Goal: Task Accomplishment & Management: Manage account settings

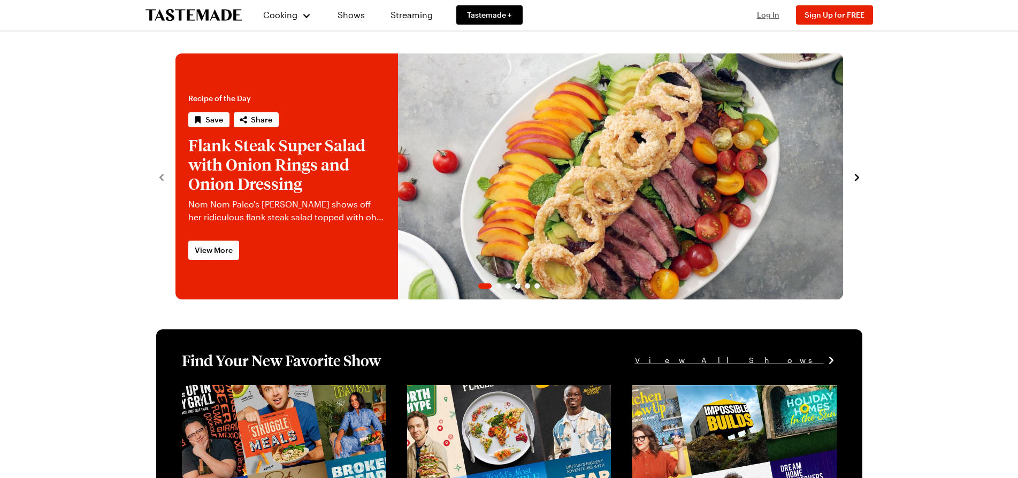
click at [767, 14] on span "Log In" at bounding box center [768, 14] width 22 height 9
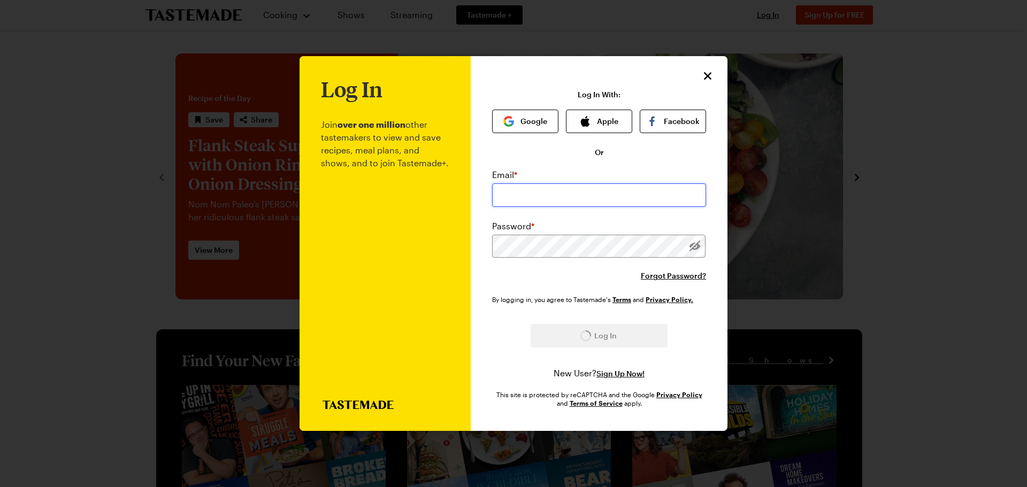
click at [564, 202] on input "email" at bounding box center [599, 195] width 214 height 24
type input "[EMAIL_ADDRESS][DOMAIN_NAME]"
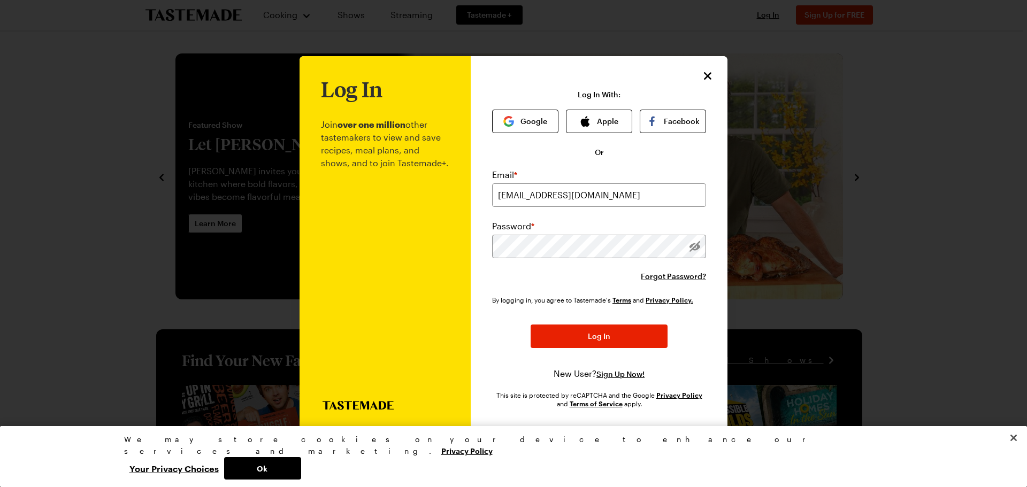
click at [603, 350] on div "By logging in, you agree to Tastemade's Terms and Privacy Policy. Log In New Us…" at bounding box center [599, 338] width 214 height 86
click at [605, 342] on button "Log In" at bounding box center [599, 337] width 137 height 24
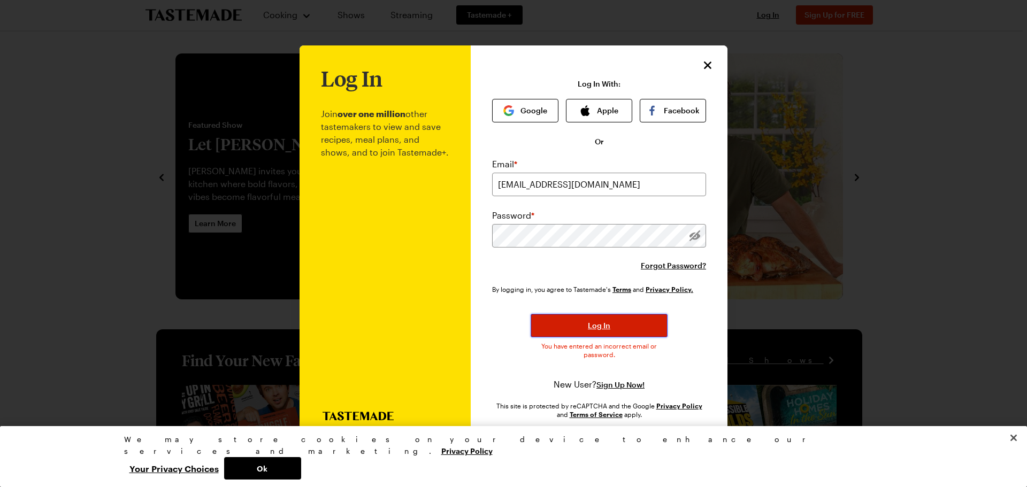
click at [625, 325] on button "Log In" at bounding box center [599, 326] width 137 height 24
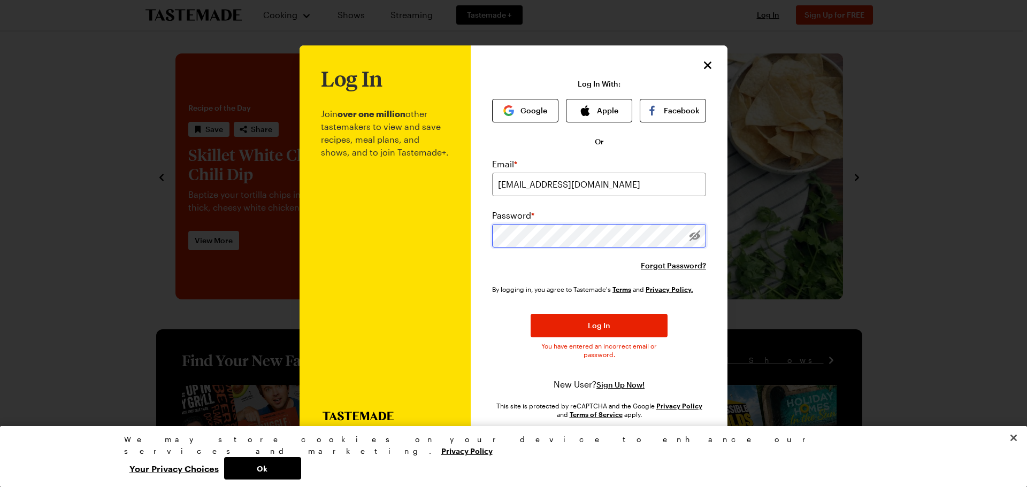
click at [487, 229] on div "Log In Join over one million other tastemakers to view and save recipes, meal p…" at bounding box center [599, 243] width 257 height 397
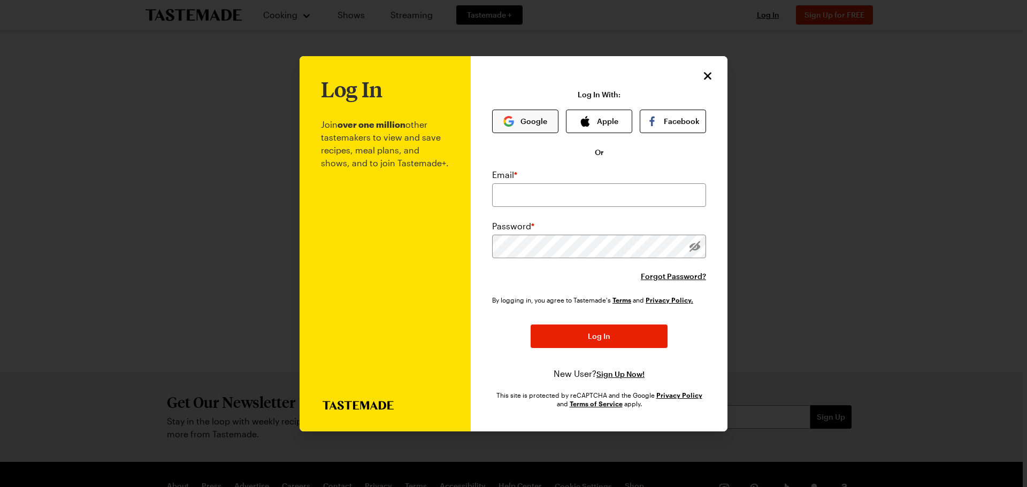
click at [540, 127] on button "Google" at bounding box center [525, 122] width 66 height 24
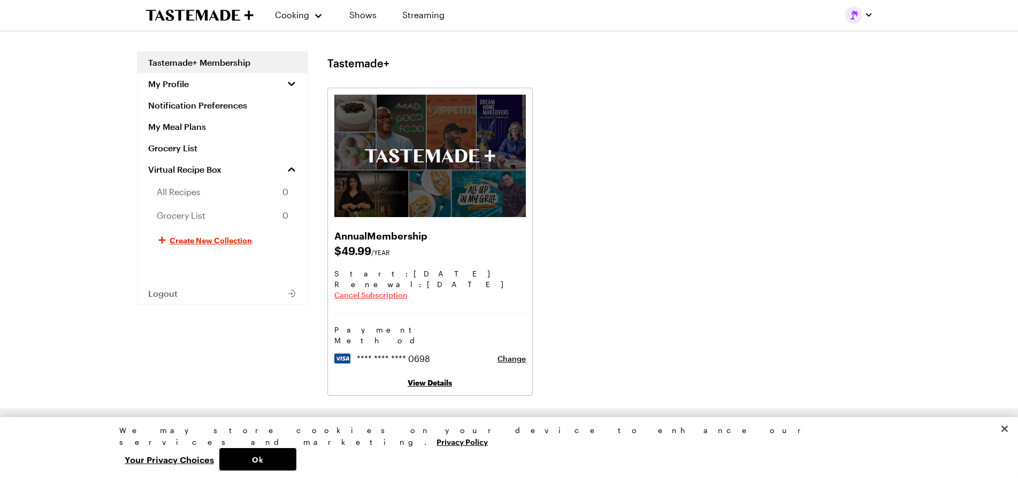
click at [375, 295] on span "Cancel Subscription" at bounding box center [370, 295] width 73 height 11
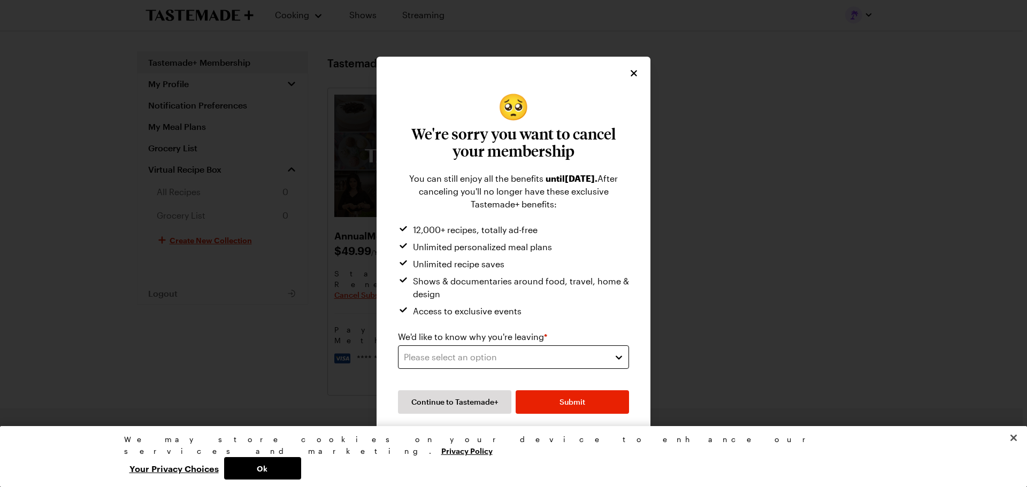
click at [460, 355] on div "Please select an option" at bounding box center [505, 357] width 203 height 13
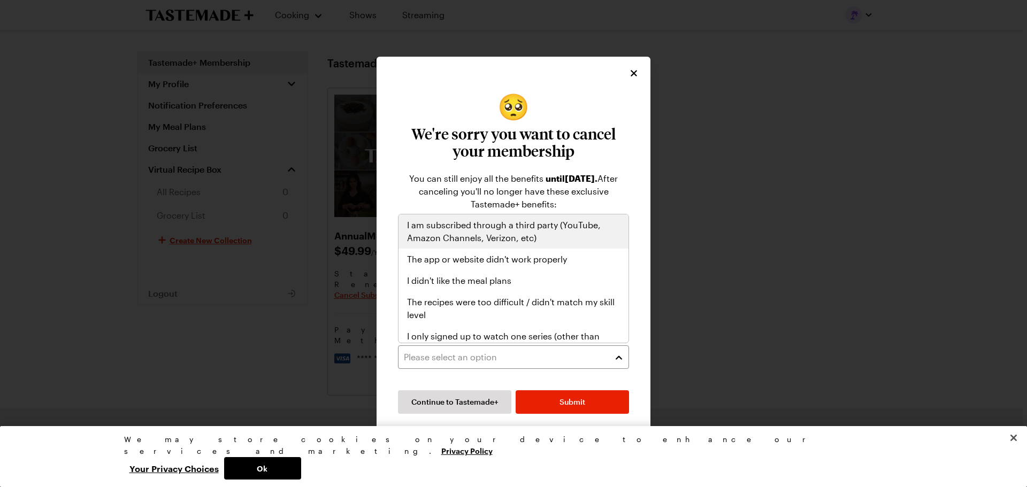
click at [533, 235] on span "I am subscribed through a third party (YouTube, Amazon Channels, Verizon, etc)" at bounding box center [513, 232] width 213 height 26
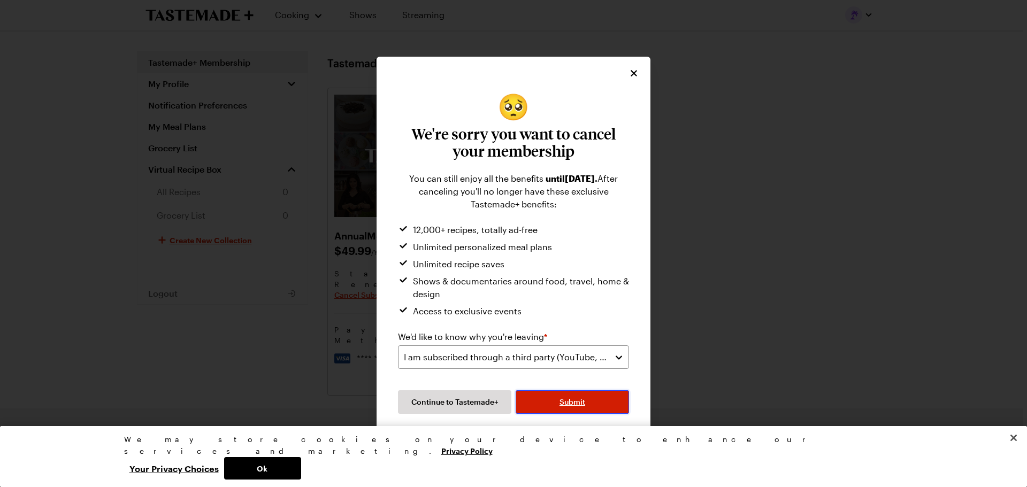
click at [570, 402] on span "Submit" at bounding box center [572, 402] width 26 height 11
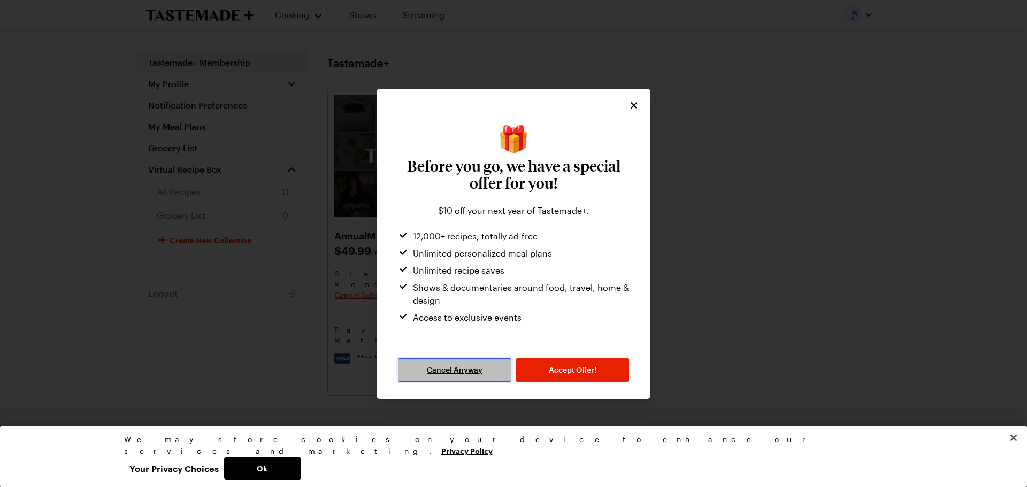
click at [463, 369] on span "Cancel Anyway" at bounding box center [455, 370] width 56 height 11
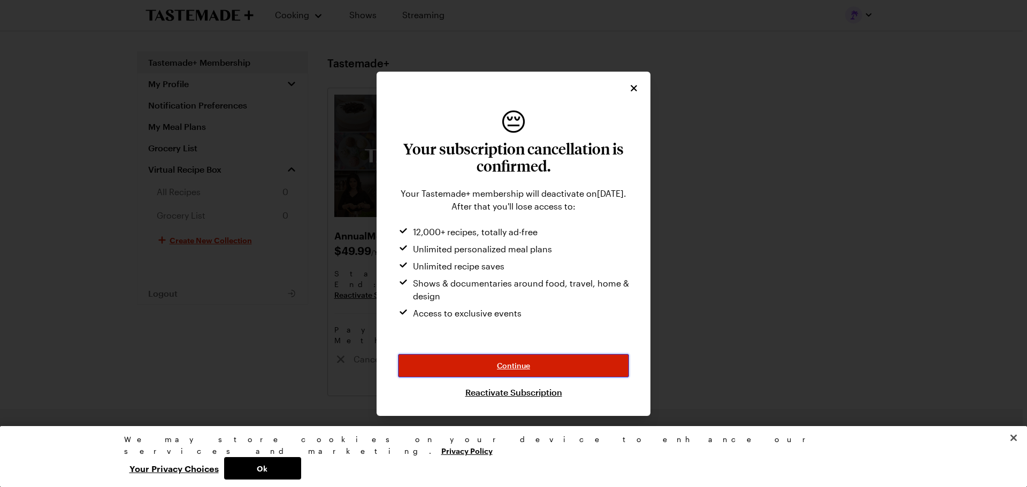
click at [519, 364] on span "Continue" at bounding box center [513, 365] width 33 height 11
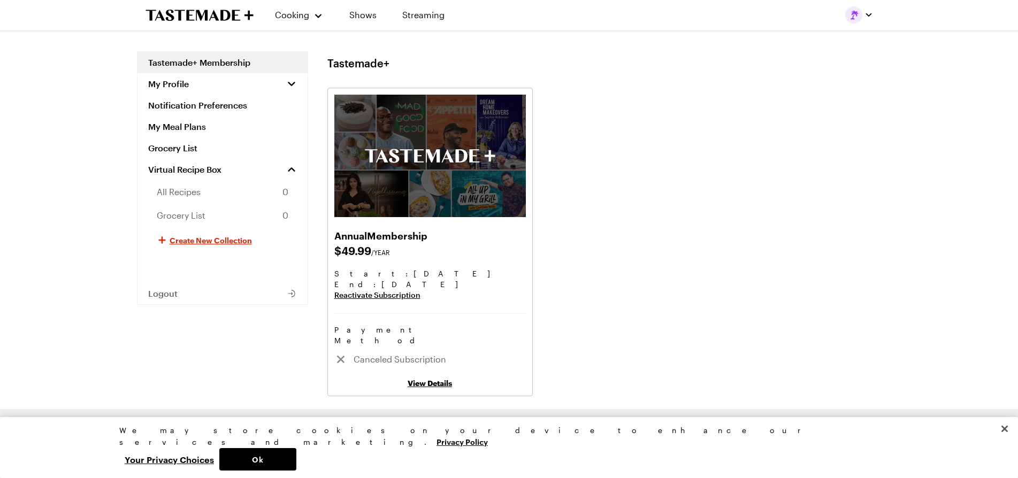
click at [600, 295] on div "Annual Membership $ 49.99 /YEAR Start: Jun 11, 2025 End : Sep 11, 2025 Reactiva…" at bounding box center [604, 242] width 554 height 309
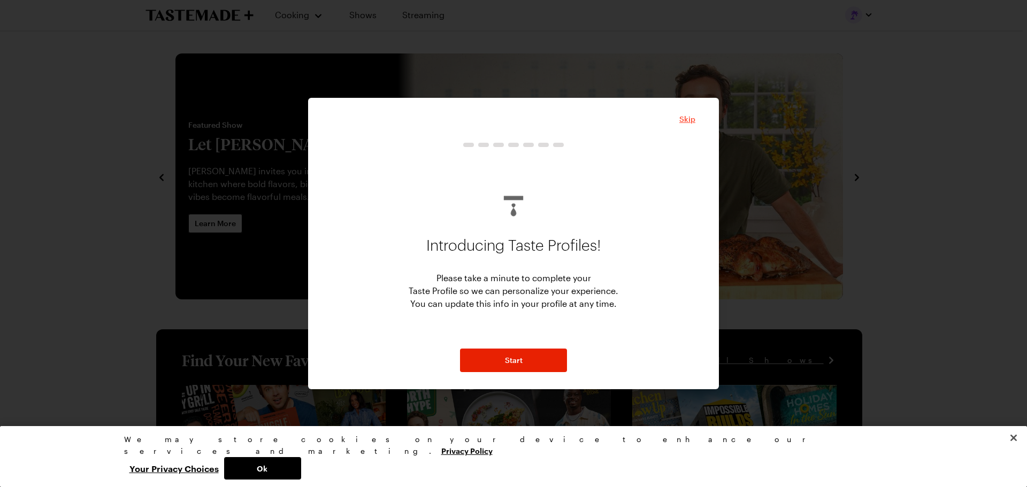
click at [690, 123] on span "Skip" at bounding box center [687, 119] width 16 height 11
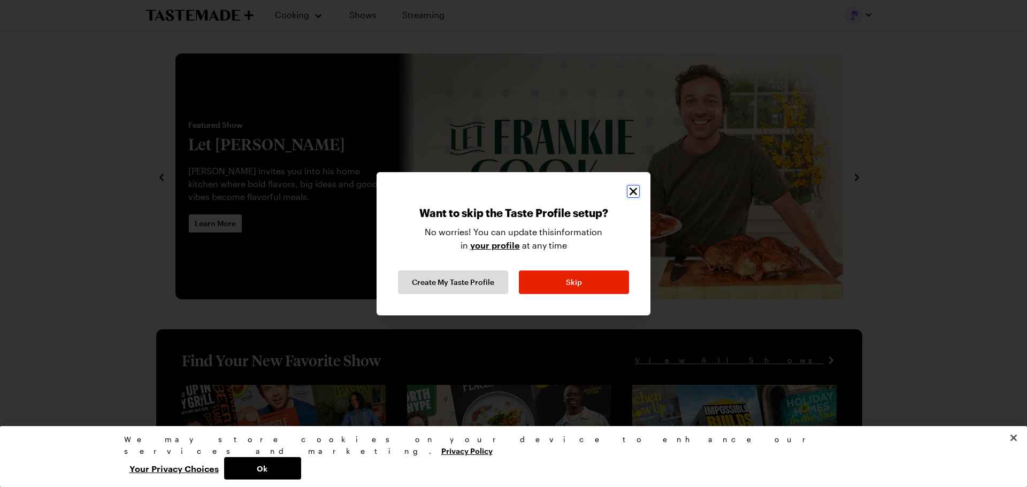
click at [636, 191] on icon "Close" at bounding box center [633, 191] width 13 height 13
